Goal: Task Accomplishment & Management: Manage account settings

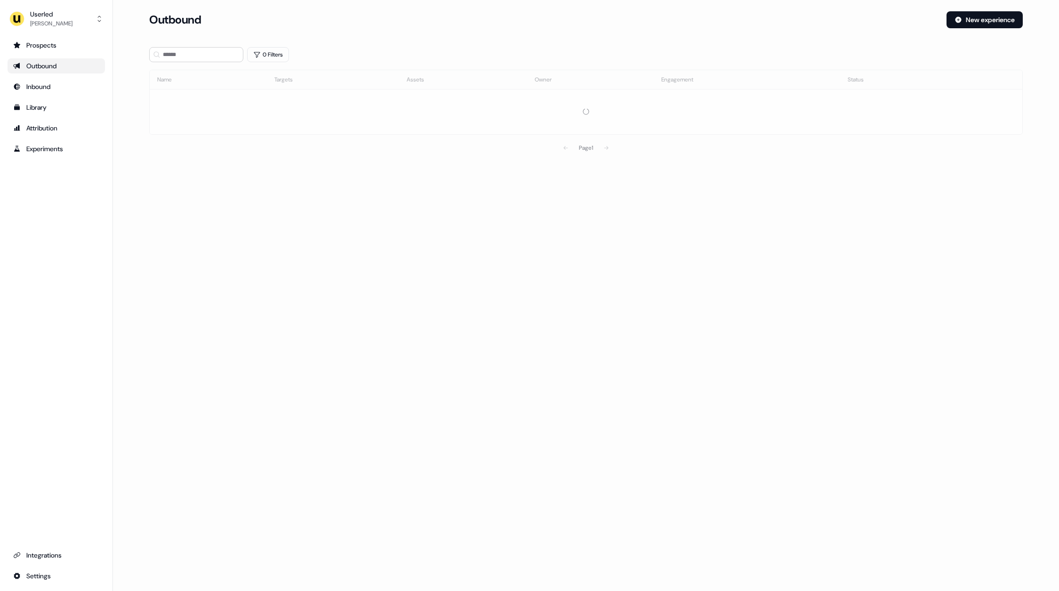
click at [79, 5] on div "Userled [PERSON_NAME] Prospects Outbound Inbound Library Attribution Experiment…" at bounding box center [56, 295] width 113 height 591
click at [79, 13] on button "Userled [PERSON_NAME]" at bounding box center [56, 19] width 97 height 23
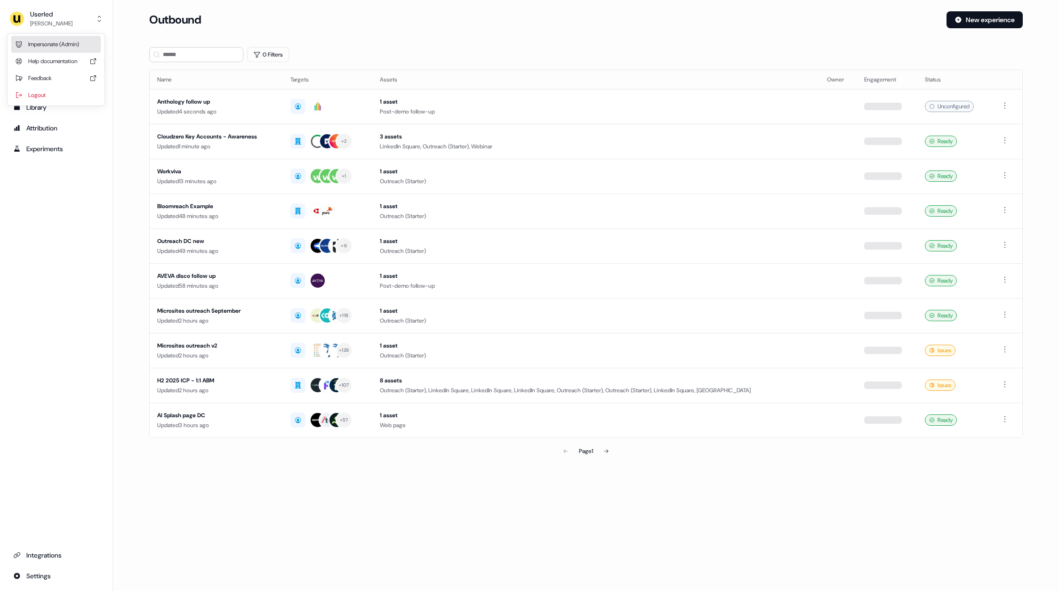
click at [68, 42] on div "Impersonate (Admin)" at bounding box center [55, 44] width 89 height 17
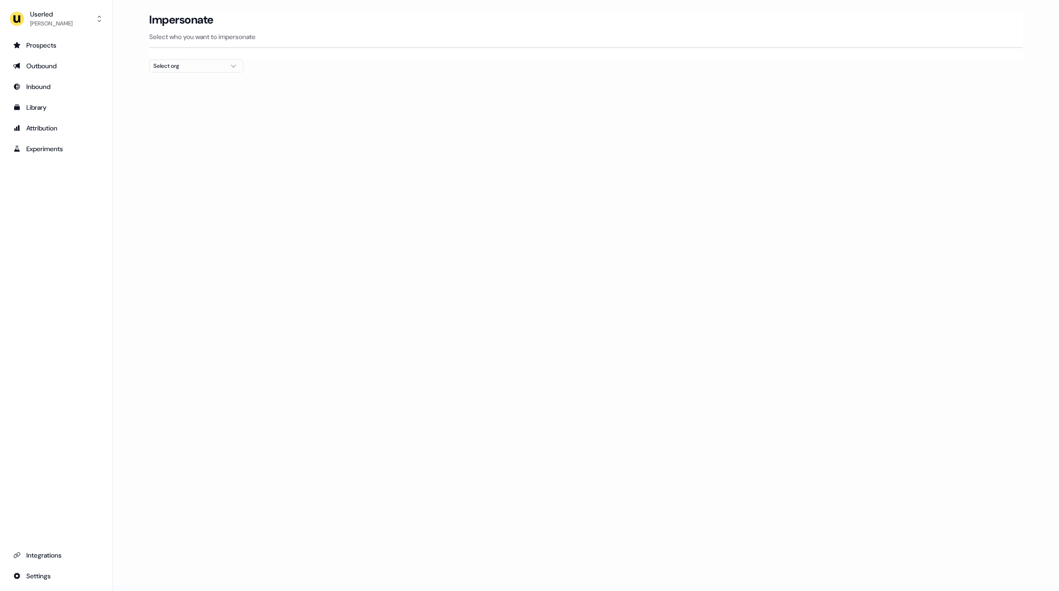
click at [175, 65] on div "Select org" at bounding box center [188, 65] width 71 height 9
type input "*****"
click at [192, 98] on div "Kpler" at bounding box center [196, 99] width 93 height 15
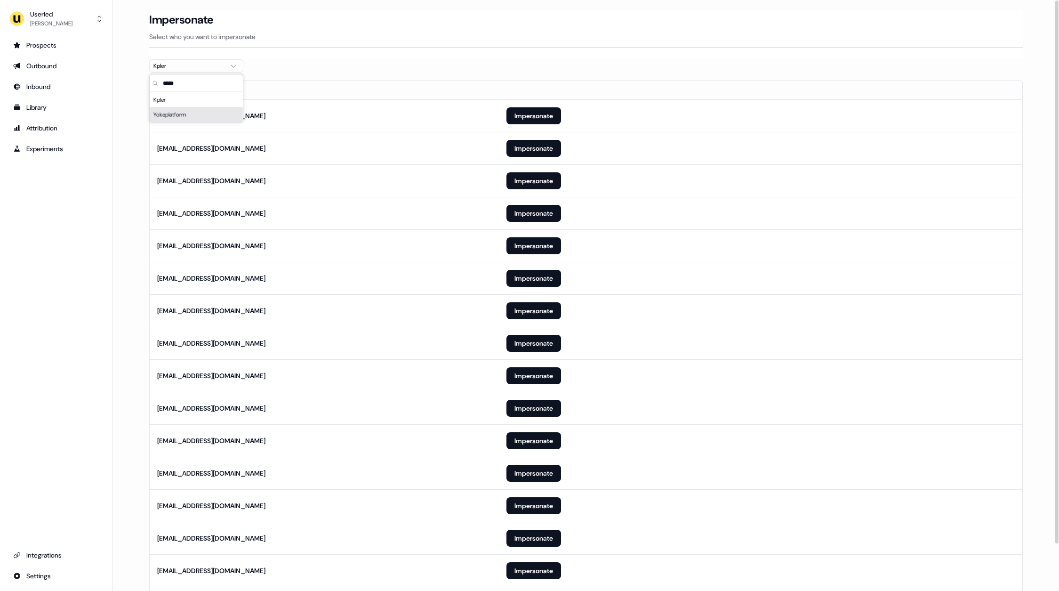
click at [486, 80] on th "Email" at bounding box center [324, 89] width 349 height 19
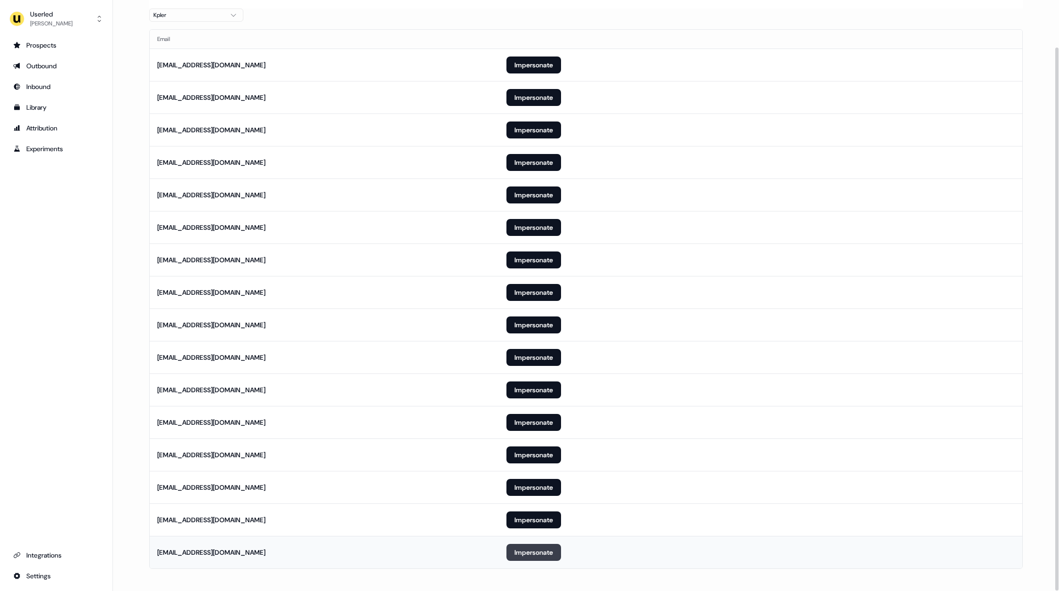
click at [534, 549] on button "Impersonate" at bounding box center [533, 552] width 55 height 17
